Goal: Information Seeking & Learning: Learn about a topic

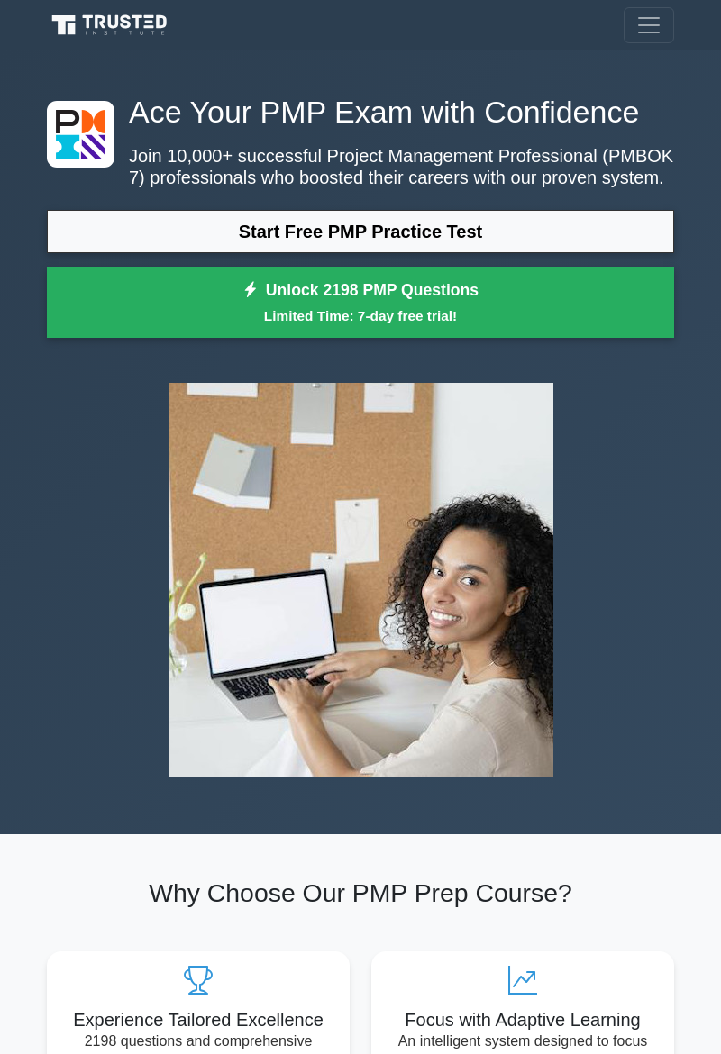
click at [555, 223] on link "Start Free PMP Practice Test" at bounding box center [360, 231] width 627 height 43
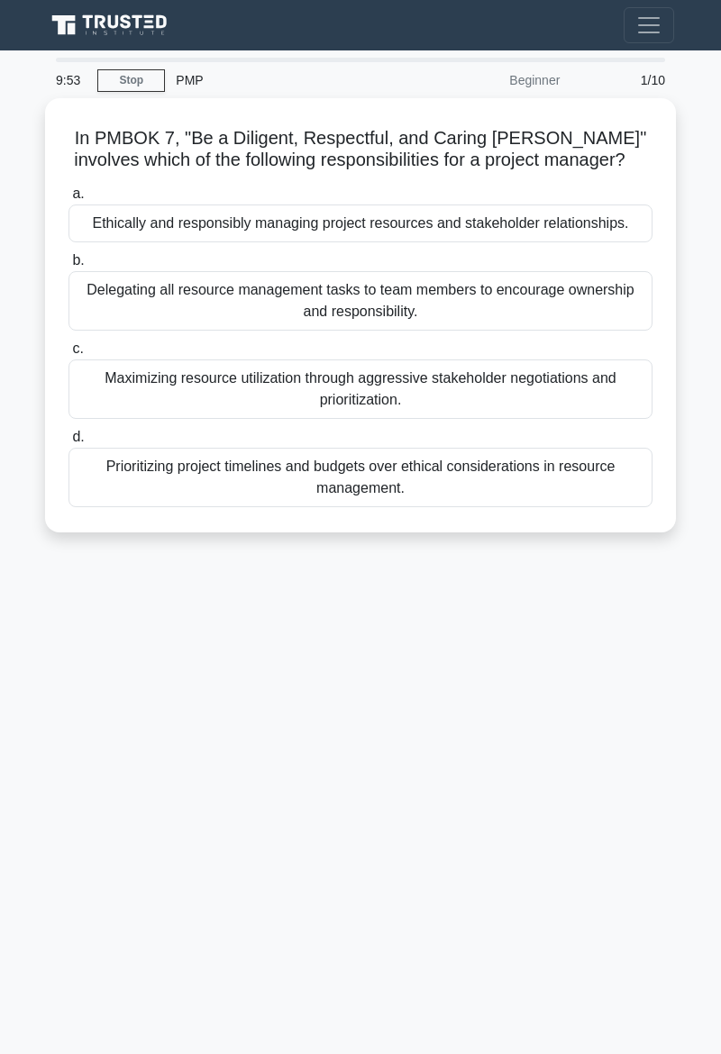
click at [532, 387] on div "Maximizing resource utilization through aggressive stakeholder negotiations and…" at bounding box center [360, 388] width 584 height 59
click at [68, 355] on input "c. Maximizing resource utilization through aggressive stakeholder negotiations …" at bounding box center [68, 349] width 0 height 12
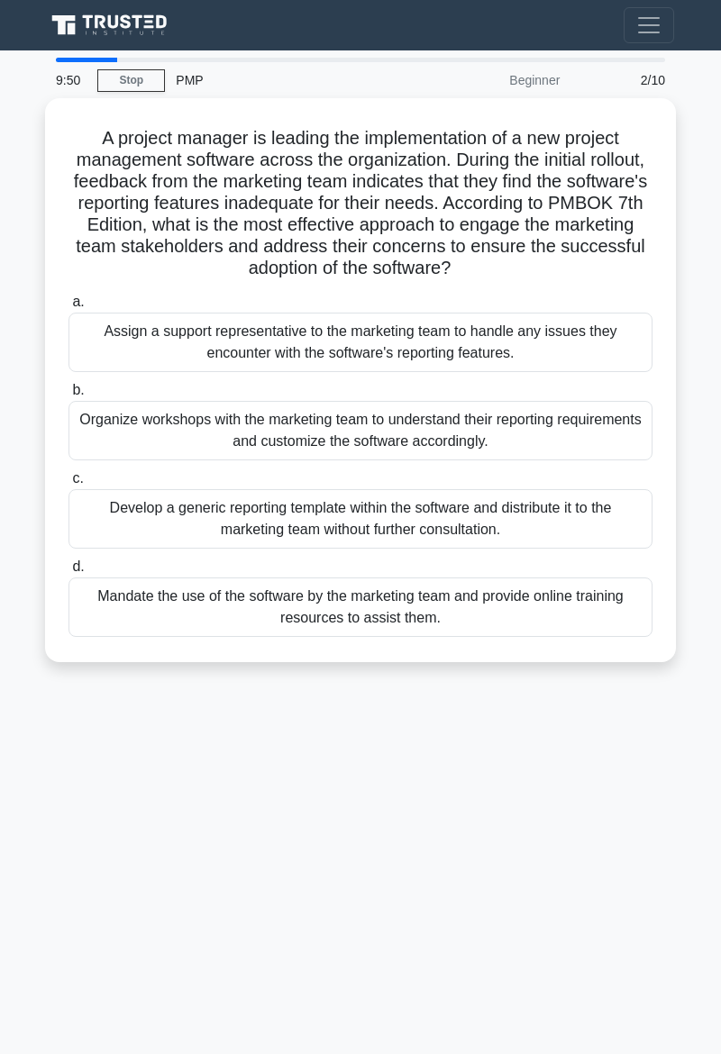
click at [559, 339] on div "Assign a support representative to the marketing team to handle any issues they…" at bounding box center [360, 342] width 584 height 59
click at [68, 308] on input "a. Assign a support representative to the marketing team to handle any issues t…" at bounding box center [68, 302] width 0 height 12
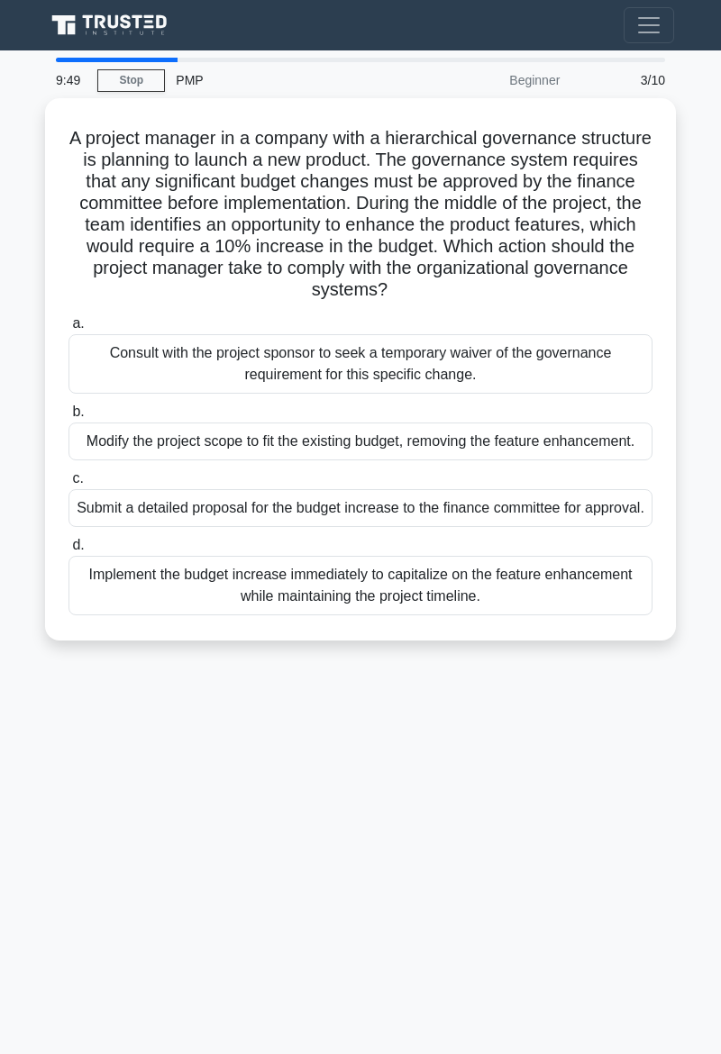
click at [486, 448] on div "Modify the project scope to fit the existing budget, removing the feature enhan…" at bounding box center [360, 442] width 584 height 38
click at [68, 418] on input "b. Modify the project scope to fit the existing budget, removing the feature en…" at bounding box center [68, 412] width 0 height 12
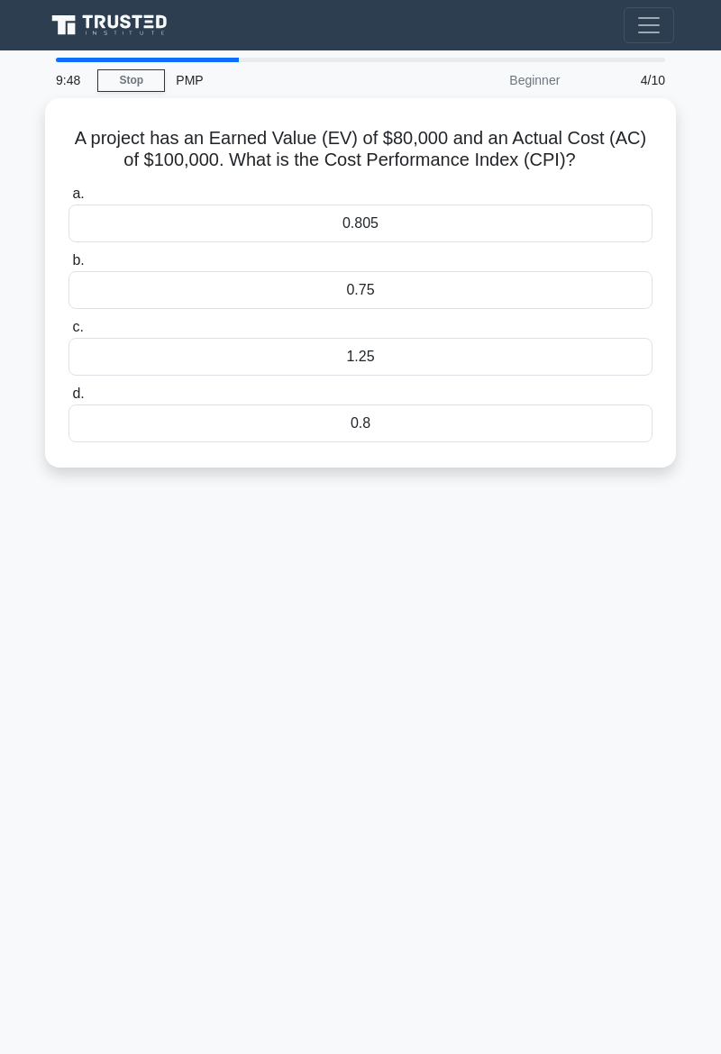
click at [478, 357] on div "1.25" at bounding box center [360, 357] width 584 height 38
click at [68, 333] on input "c. 1.25" at bounding box center [68, 328] width 0 height 12
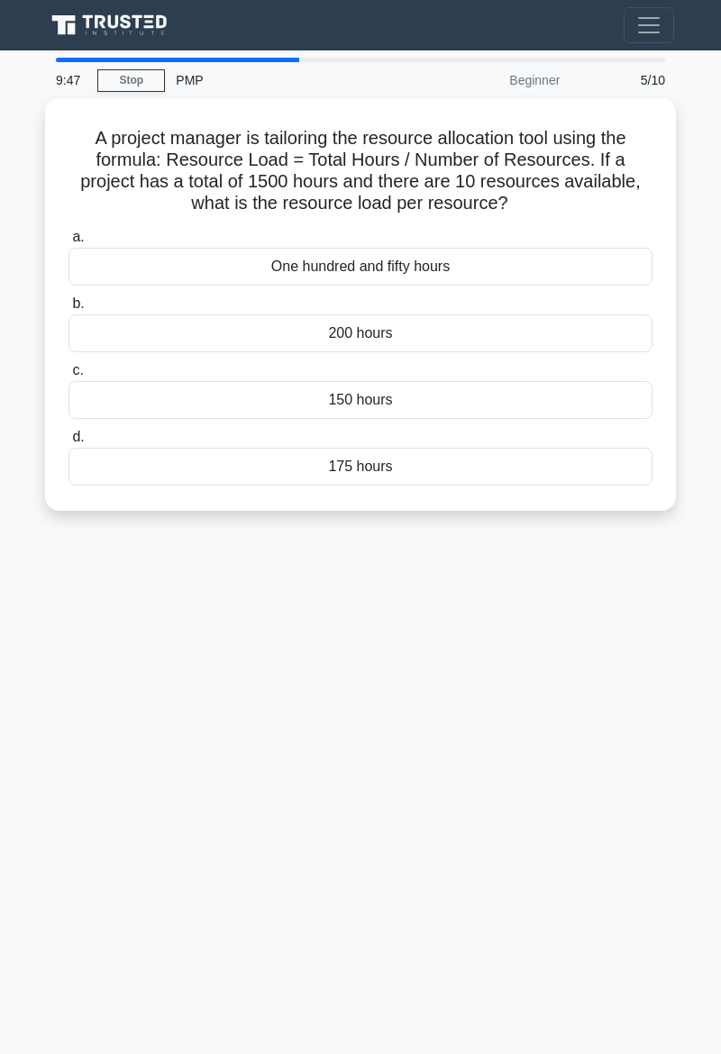
click at [523, 266] on div "One hundred and fifty hours" at bounding box center [360, 267] width 584 height 38
click at [68, 243] on input "a. One hundred and fifty hours" at bounding box center [68, 238] width 0 height 12
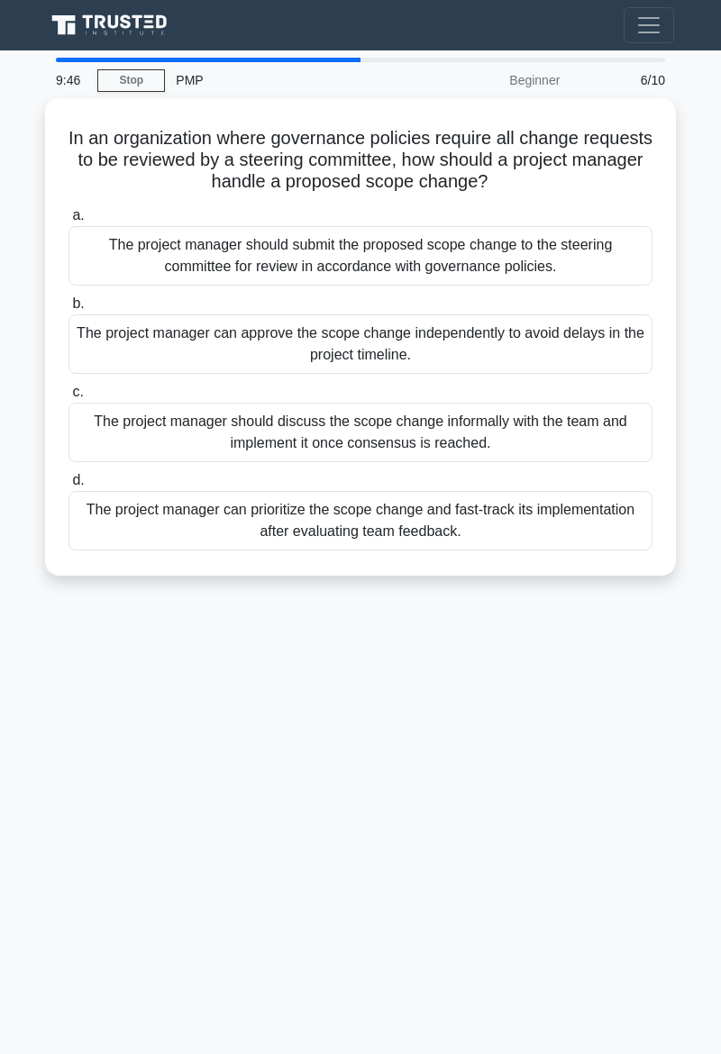
click at [450, 353] on div "The project manager can approve the scope change independently to avoid delays …" at bounding box center [360, 343] width 584 height 59
click at [68, 310] on input "b. The project manager can approve the scope change independently to avoid dela…" at bounding box center [68, 304] width 0 height 12
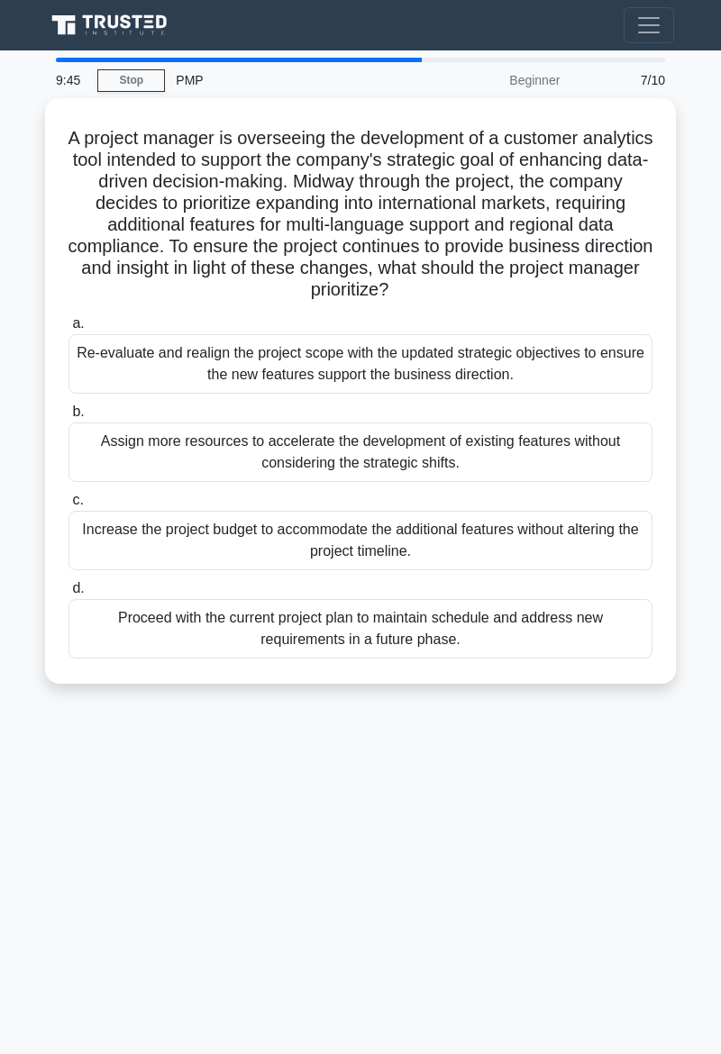
click at [466, 348] on div "Re-evaluate and realign the project scope with the updated strategic objectives…" at bounding box center [360, 363] width 584 height 59
click at [68, 330] on input "a. Re-evaluate and realign the project scope with the updated strategic objecti…" at bounding box center [68, 324] width 0 height 12
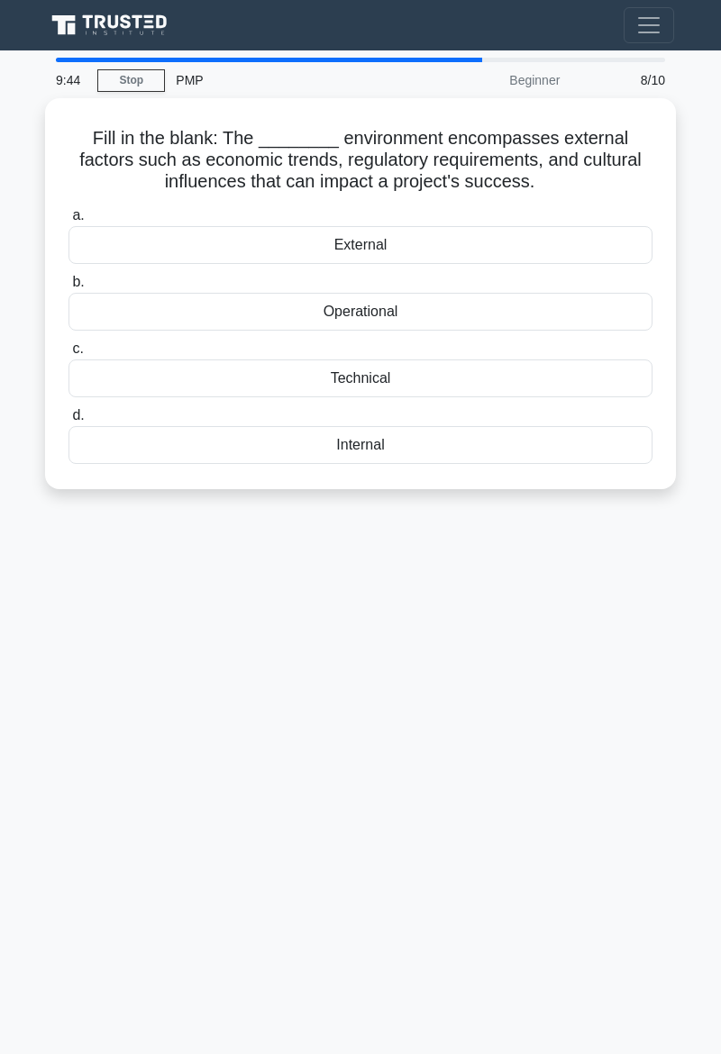
click at [458, 443] on div "Internal" at bounding box center [360, 445] width 584 height 38
click at [68, 422] on input "d. Internal" at bounding box center [68, 416] width 0 height 12
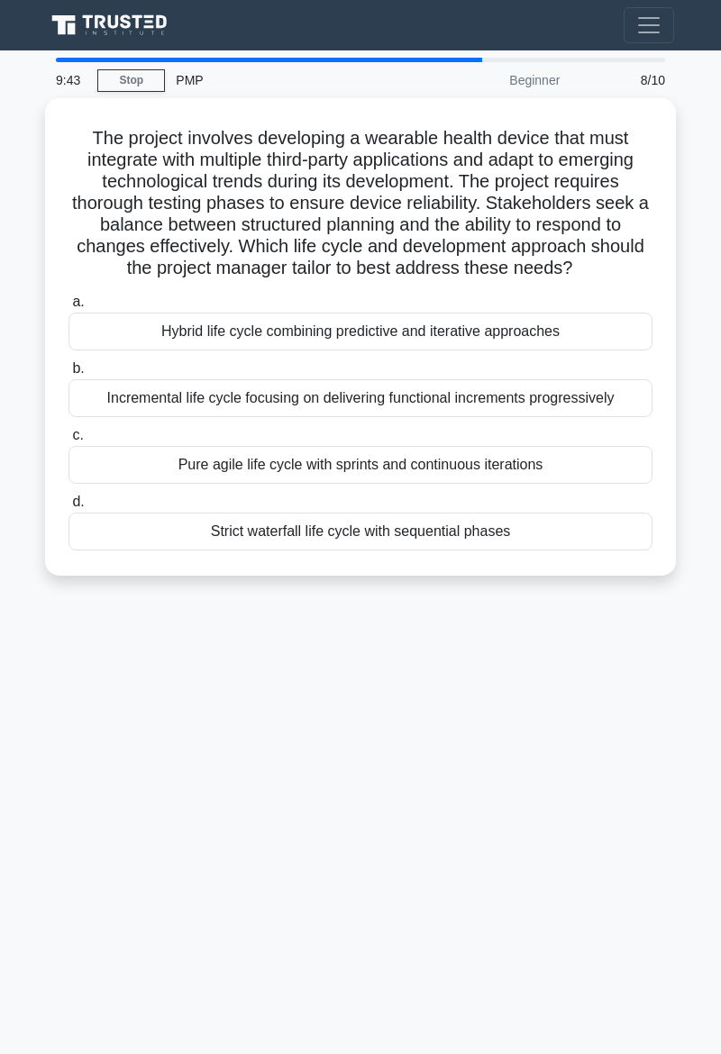
click at [522, 334] on div "Hybrid life cycle combining predictive and iterative approaches" at bounding box center [360, 332] width 584 height 38
click at [68, 308] on input "a. Hybrid life cycle combining predictive and iterative approaches" at bounding box center [68, 302] width 0 height 12
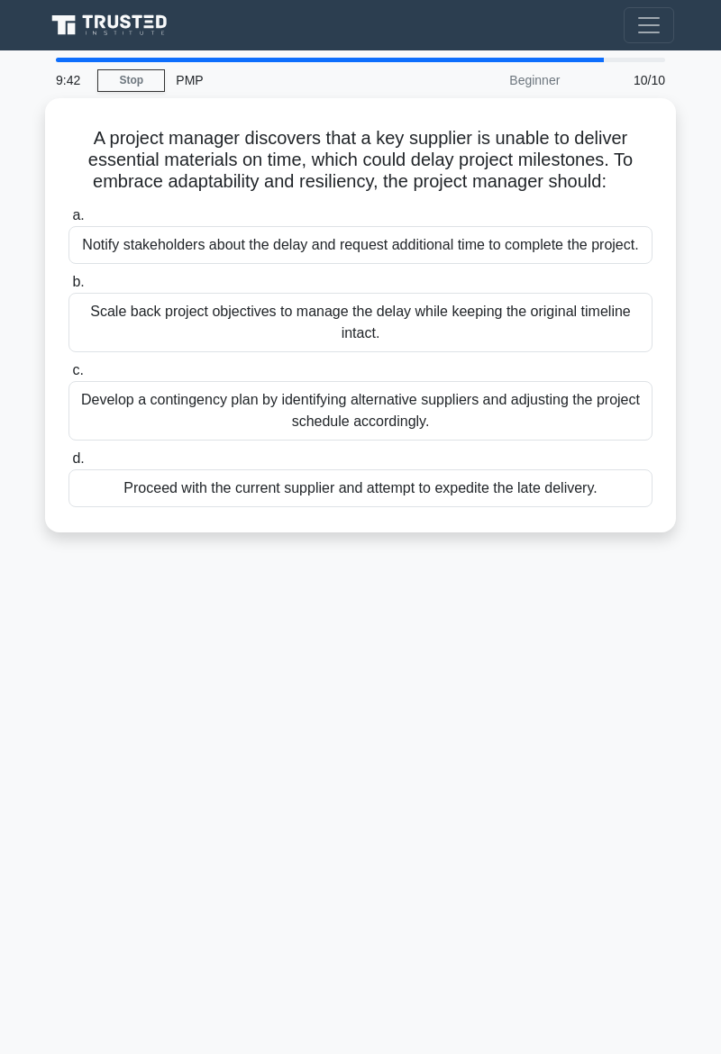
click at [507, 410] on div "Develop a contingency plan by identifying alternative suppliers and adjusting t…" at bounding box center [360, 410] width 584 height 59
click at [68, 377] on input "c. Develop a contingency plan by identifying alternative suppliers and adjustin…" at bounding box center [68, 371] width 0 height 12
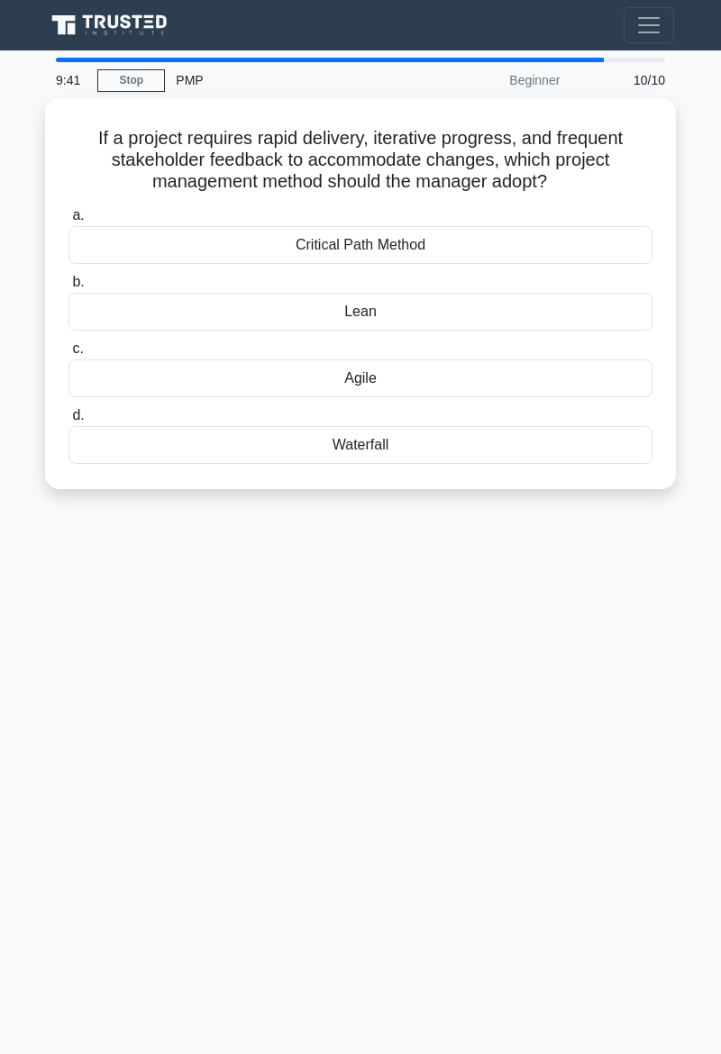
click at [516, 240] on div "Critical Path Method" at bounding box center [360, 245] width 584 height 38
click at [68, 222] on input "a. Critical Path Method" at bounding box center [68, 216] width 0 height 12
